Goal: Task Accomplishment & Management: Use online tool/utility

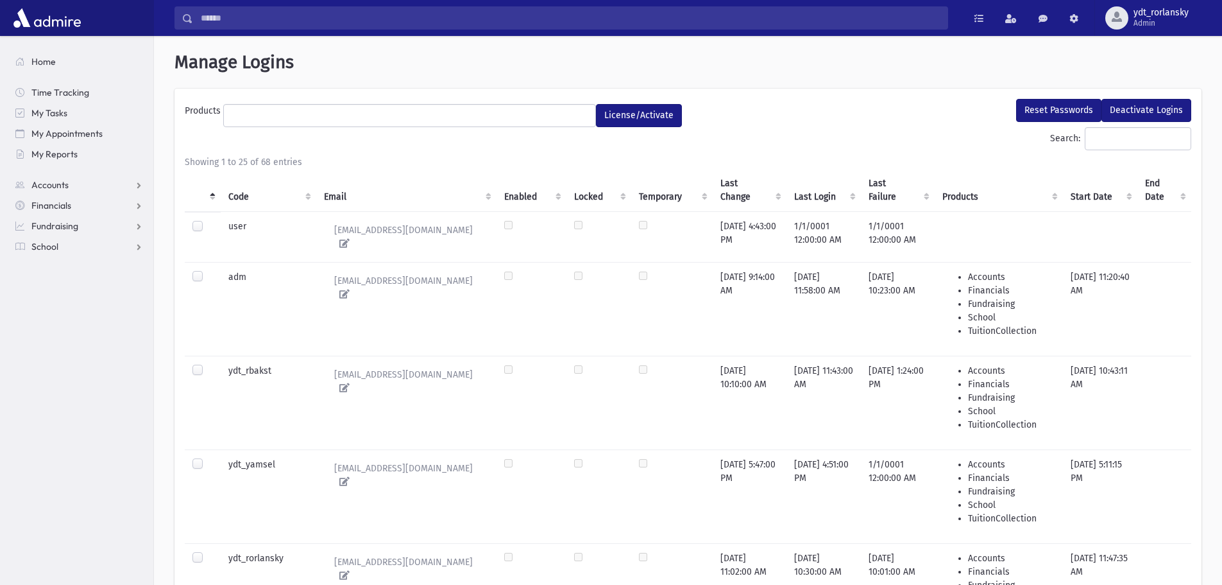
select select
click at [51, 241] on span "School" at bounding box center [44, 247] width 27 height 12
click at [54, 280] on link "Attendance" at bounding box center [79, 287] width 148 height 21
click at [56, 304] on span "Entry" at bounding box center [60, 308] width 22 height 12
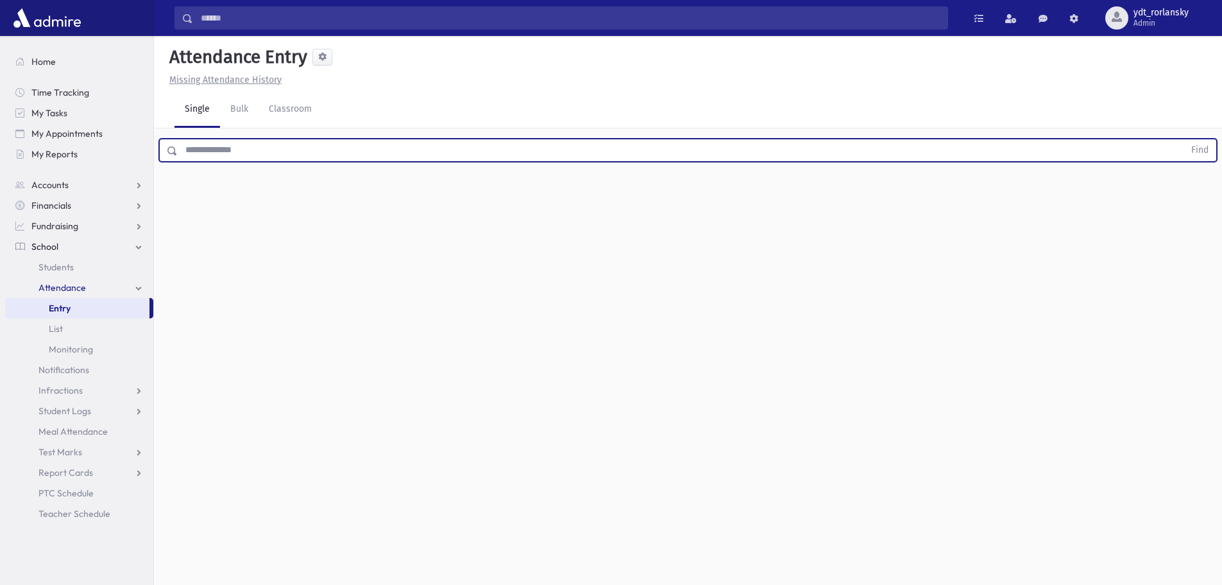
click at [253, 151] on input "text" at bounding box center [681, 150] width 1007 height 23
click at [1184, 139] on button "Find" at bounding box center [1200, 150] width 33 height 22
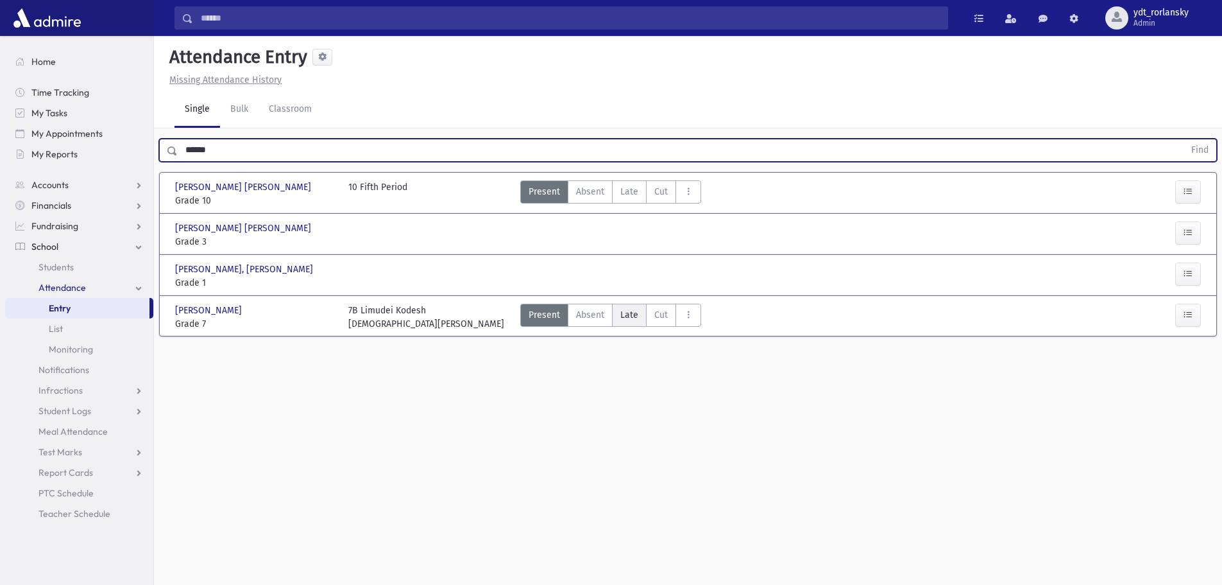
click at [624, 316] on span "Late" at bounding box center [630, 314] width 18 height 13
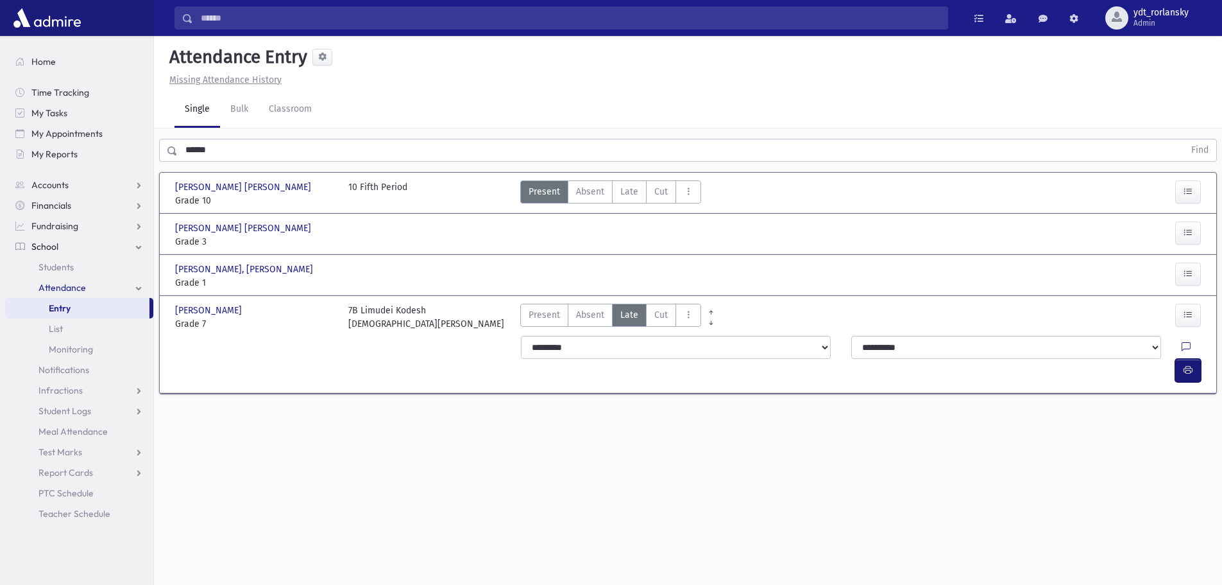
click at [1184, 365] on icon "button" at bounding box center [1188, 370] width 9 height 11
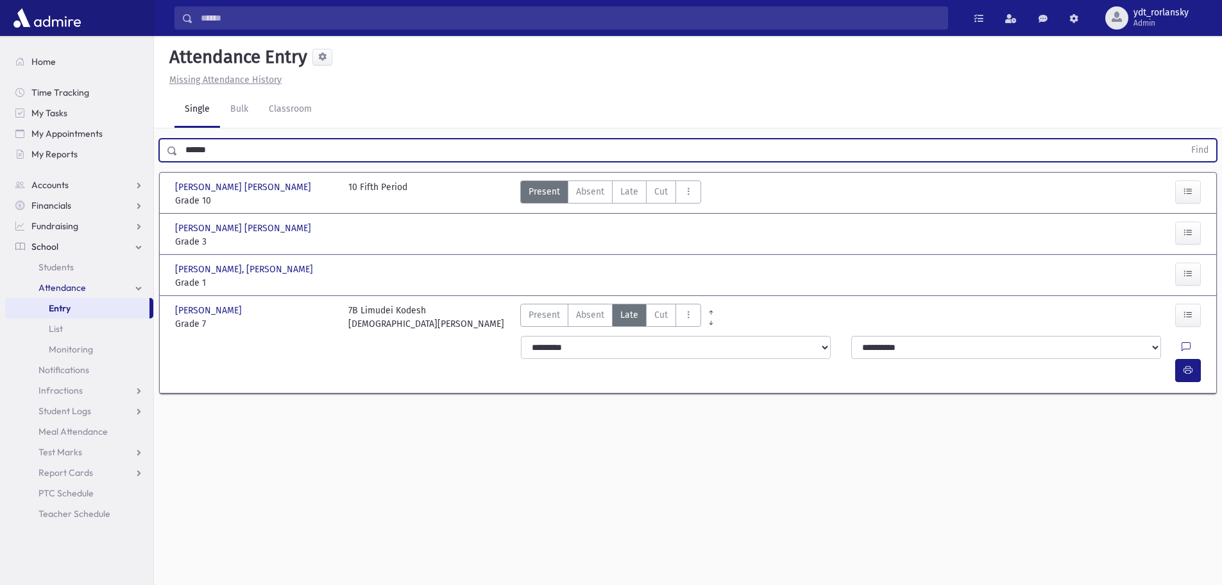
drag, startPoint x: 212, startPoint y: 150, endPoint x: 153, endPoint y: 148, distance: 58.4
click at [153, 148] on div "Search Results All Accounts" at bounding box center [611, 306] width 1222 height 613
click at [1184, 139] on button "Find" at bounding box center [1200, 150] width 33 height 22
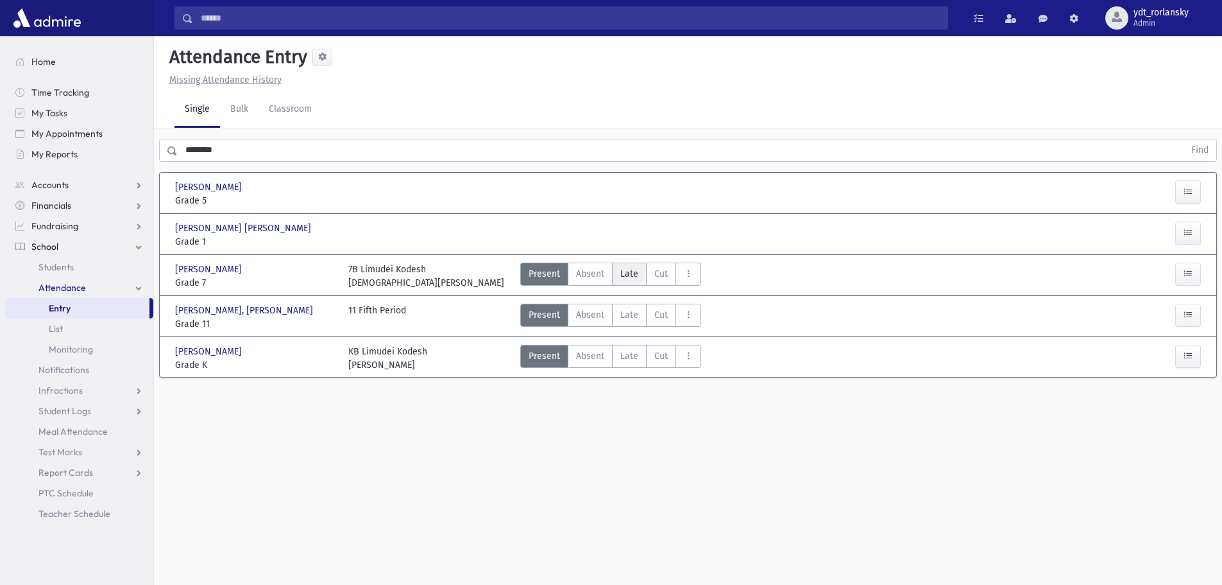
click at [630, 273] on span "Late" at bounding box center [630, 273] width 18 height 13
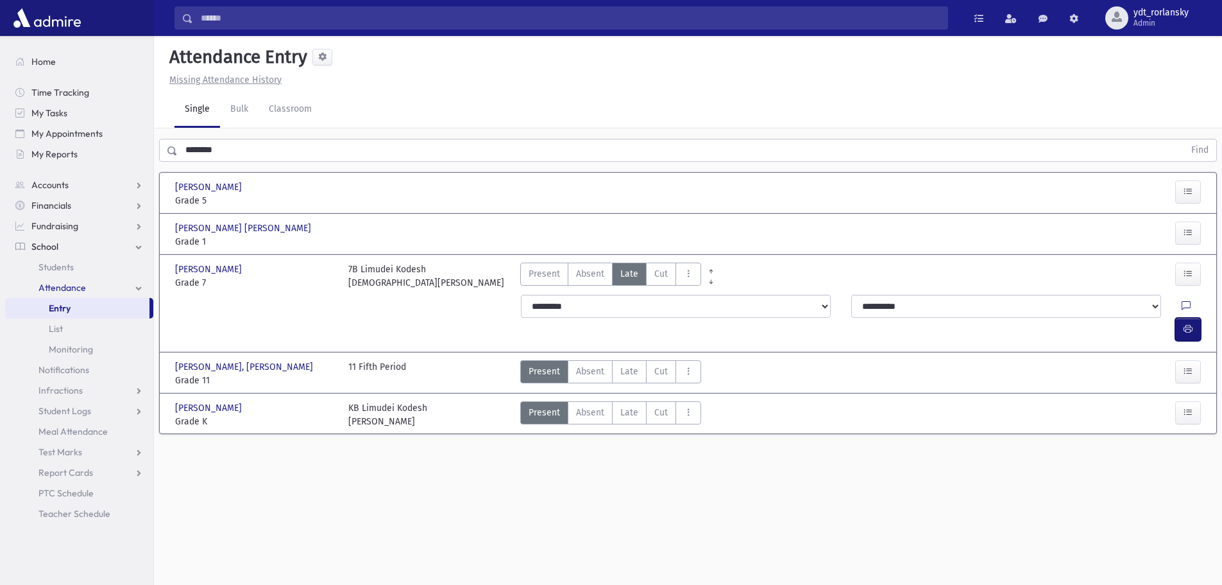
click at [1192, 323] on icon "button" at bounding box center [1188, 328] width 9 height 11
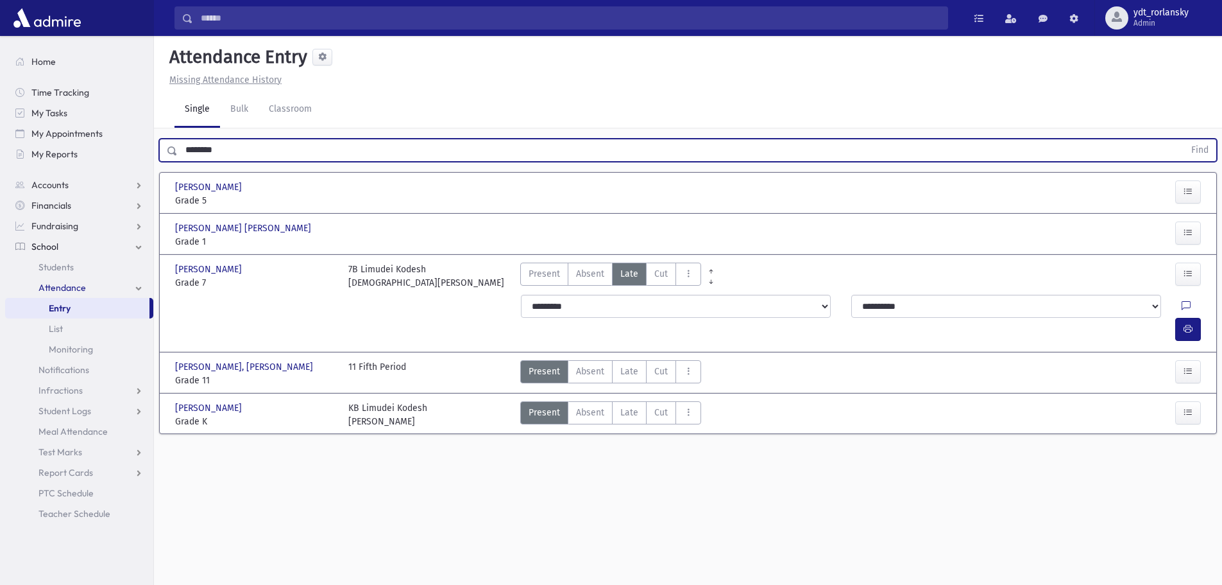
drag, startPoint x: 279, startPoint y: 155, endPoint x: 169, endPoint y: 146, distance: 109.4
click at [169, 146] on div "******** Find" at bounding box center [688, 150] width 1058 height 23
type input "*******"
click at [1184, 139] on button "Find" at bounding box center [1200, 150] width 33 height 22
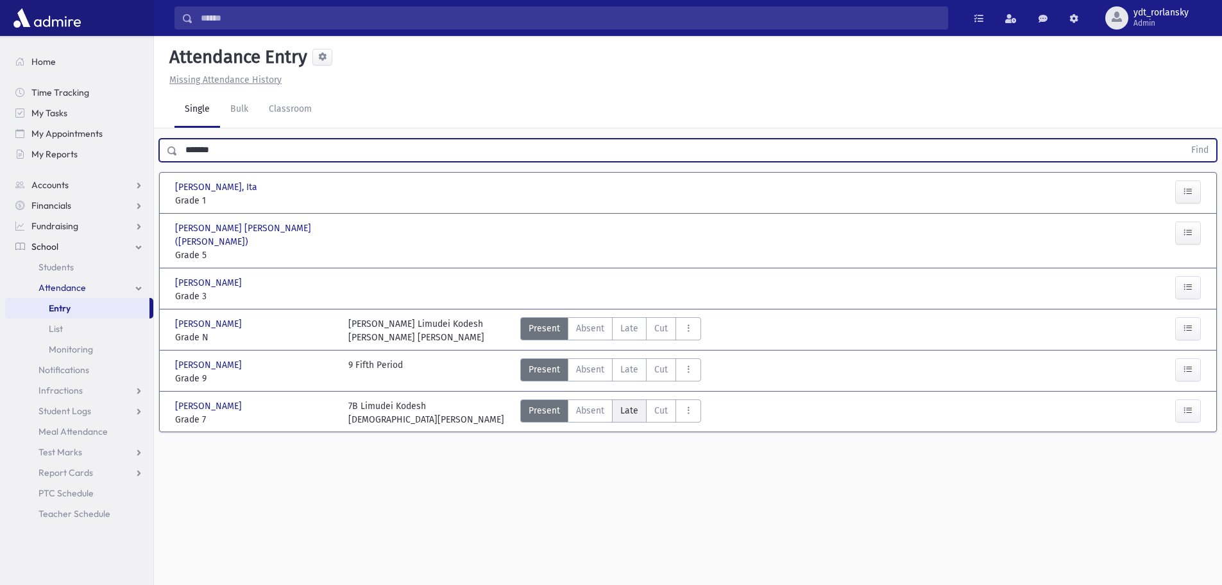
click at [631, 404] on span "Late" at bounding box center [630, 410] width 18 height 13
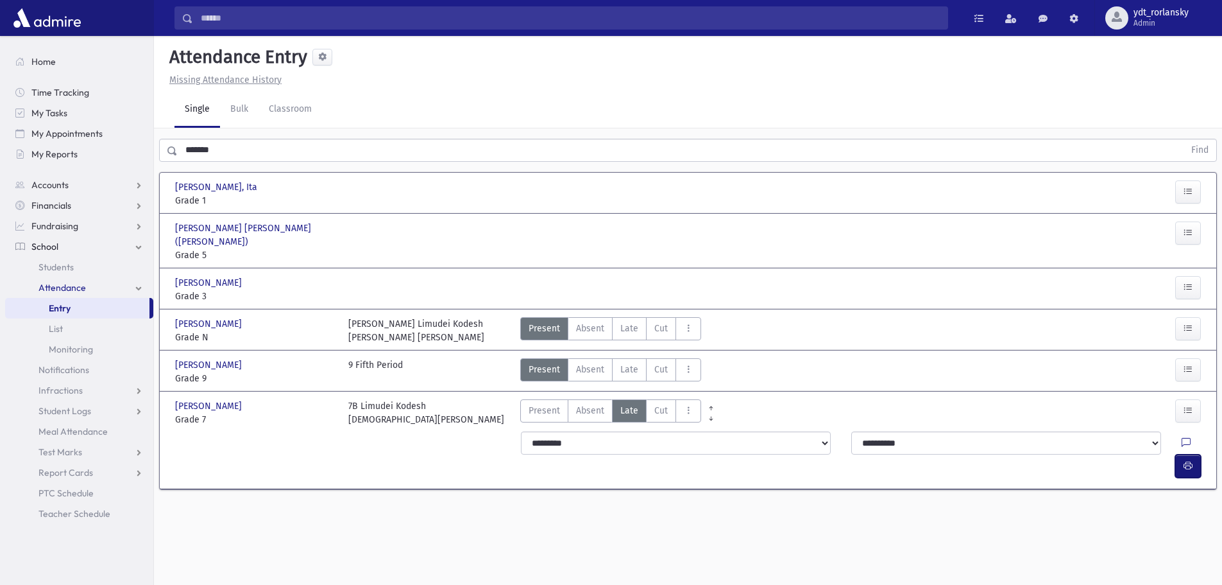
click at [1194, 454] on button "button" at bounding box center [1189, 465] width 26 height 23
